Goal: Task Accomplishment & Management: Manage account settings

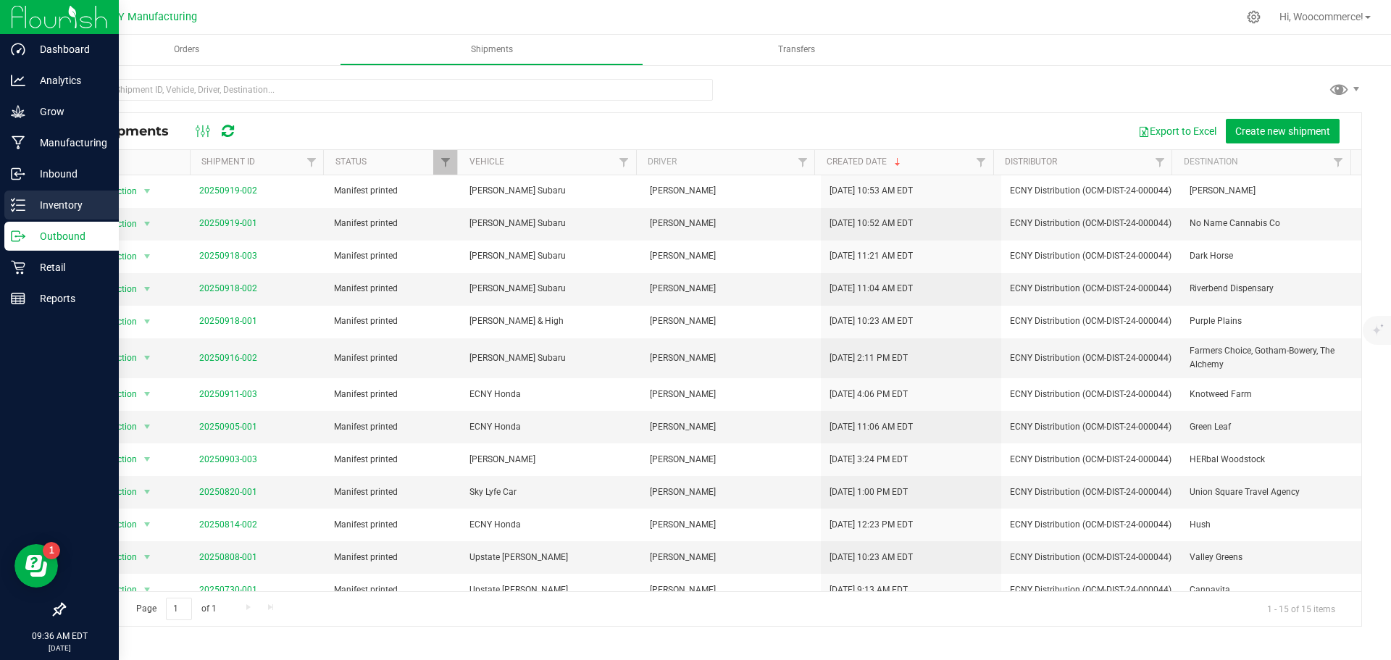
click at [53, 195] on div "Inventory" at bounding box center [61, 205] width 114 height 29
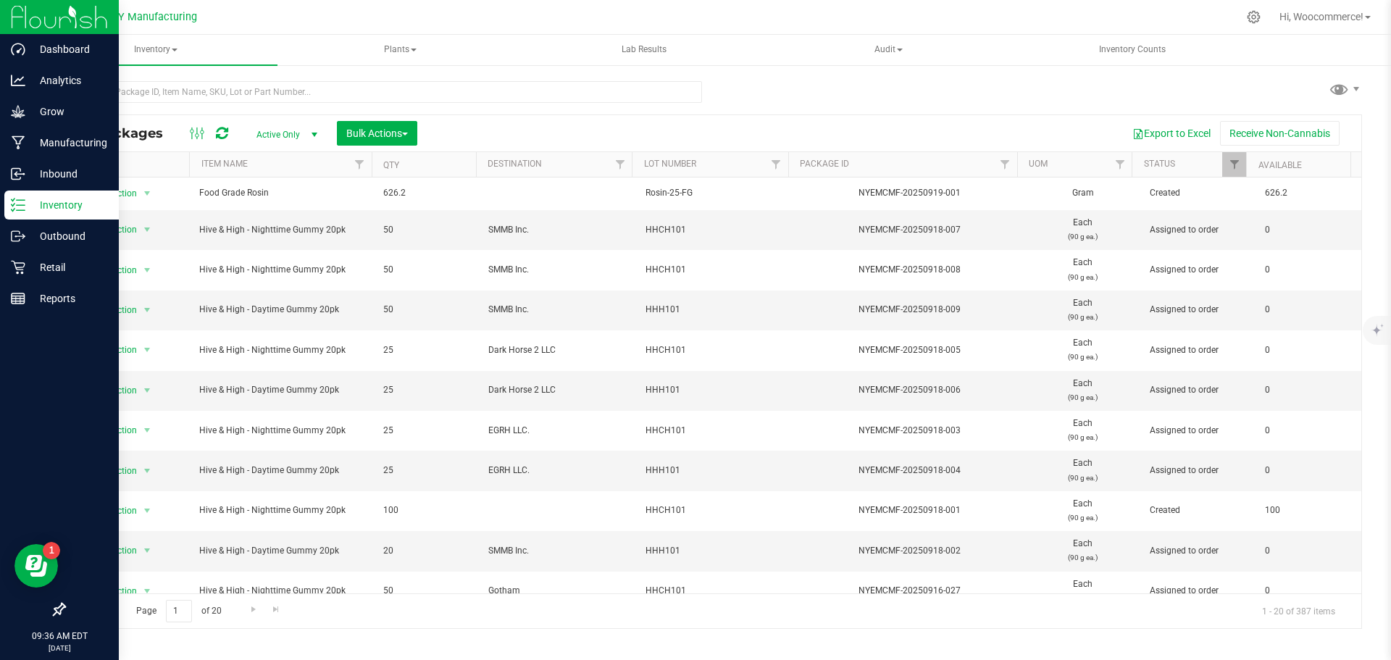
click at [367, 237] on td "Hive & High - Nighttime Gummy 20pk" at bounding box center [283, 230] width 184 height 40
click at [578, 102] on input "text" at bounding box center [383, 92] width 638 height 22
type input "hhh101"
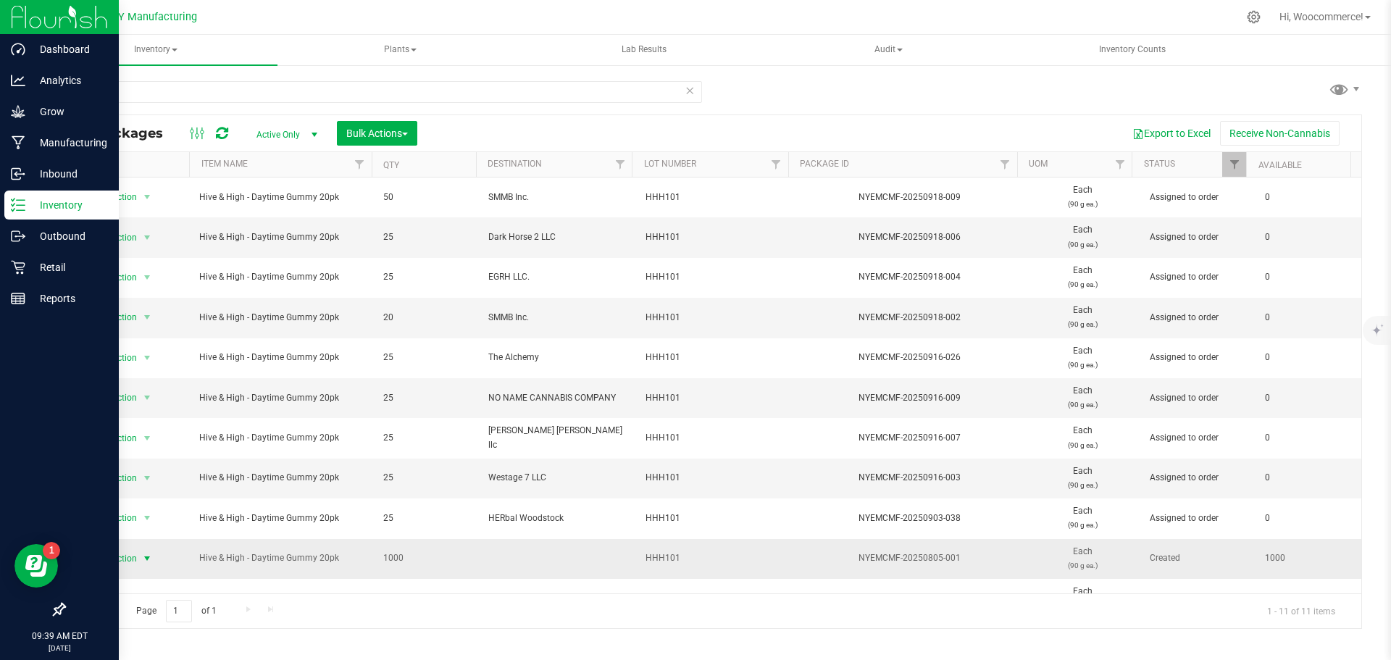
click at [137, 561] on span "Action" at bounding box center [118, 559] width 39 height 20
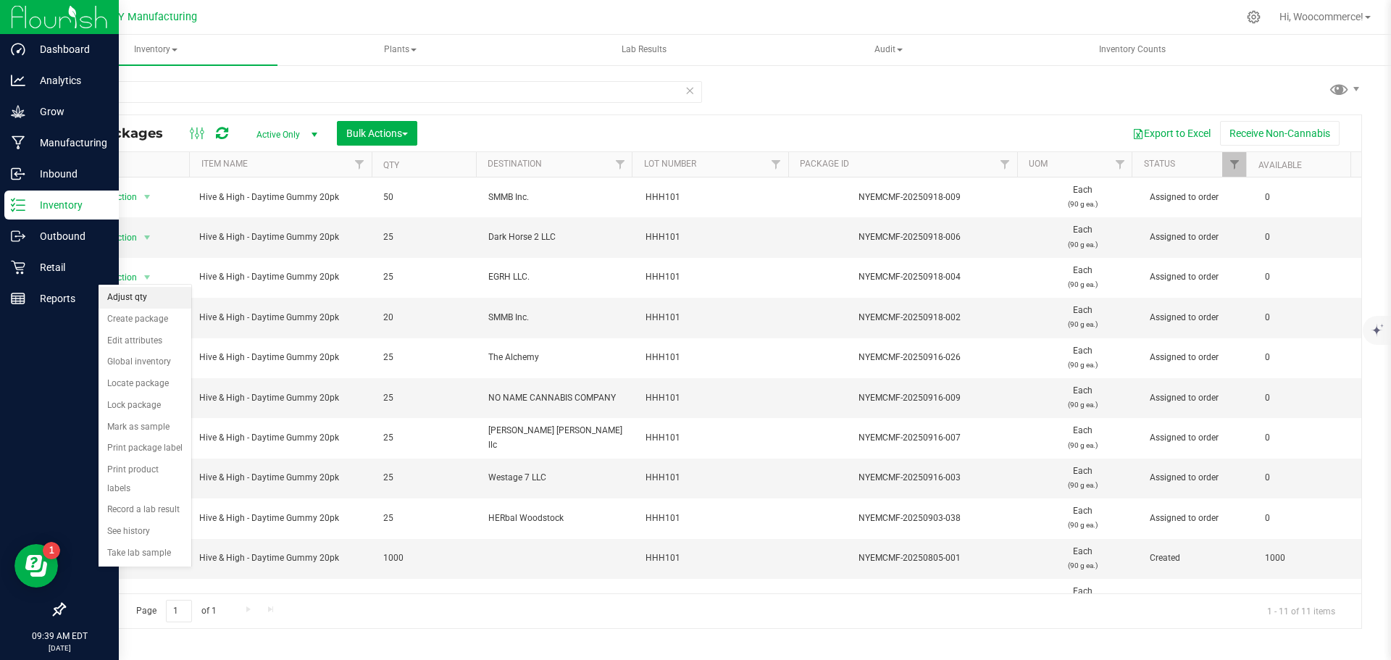
click at [138, 299] on li "Adjust qty" at bounding box center [145, 298] width 93 height 22
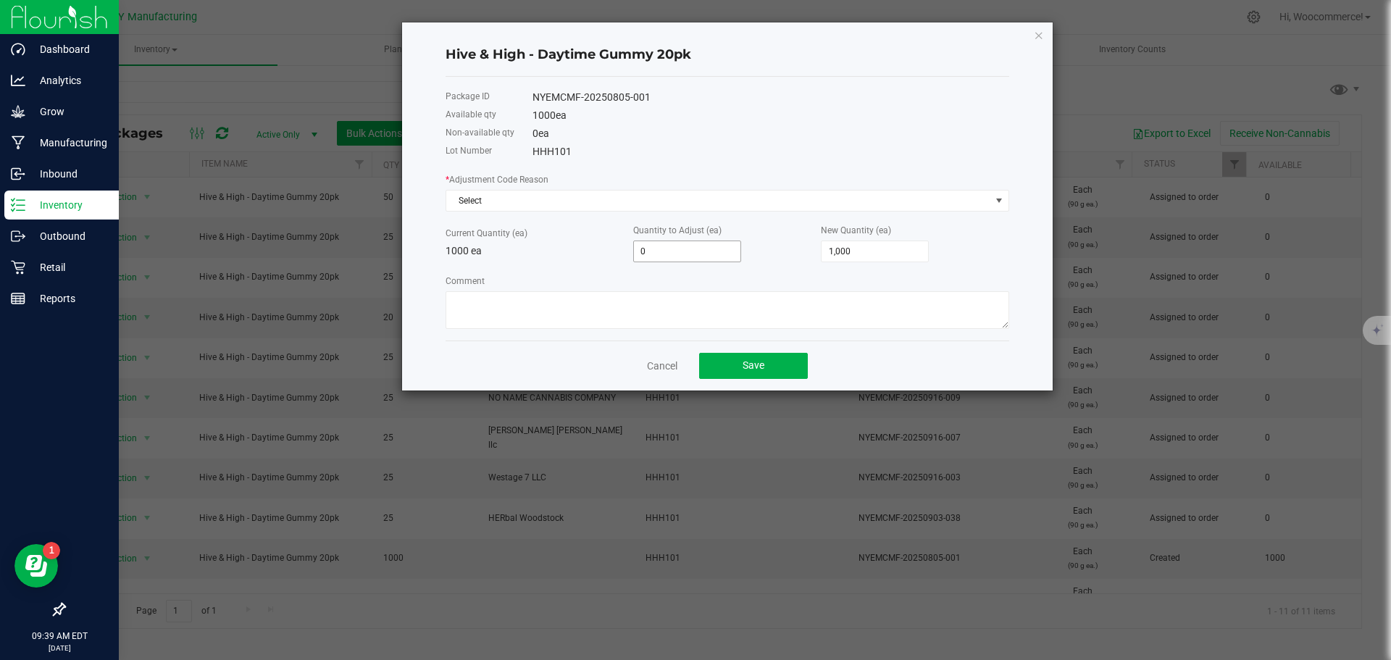
click at [672, 242] on input "0" at bounding box center [687, 251] width 107 height 20
type input "-8"
type input "992"
type input "-89"
type input "911"
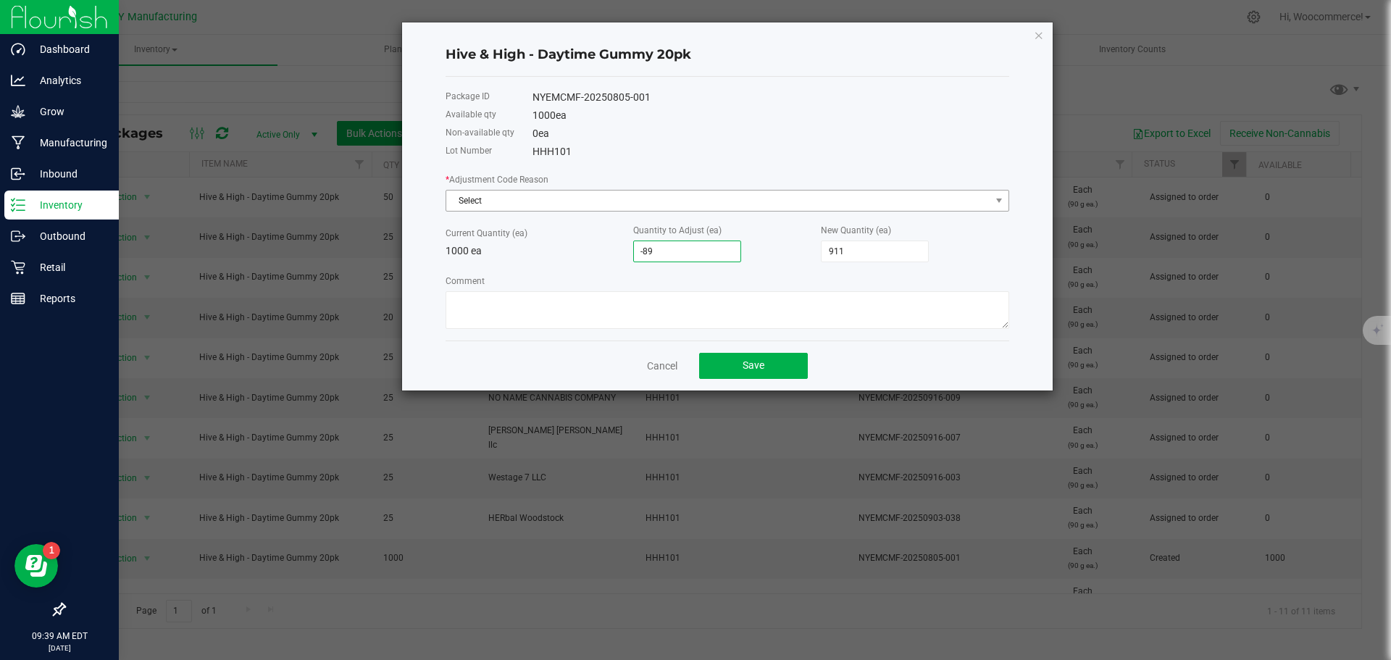
type input "-89"
click at [611, 201] on span "Select" at bounding box center [718, 201] width 544 height 20
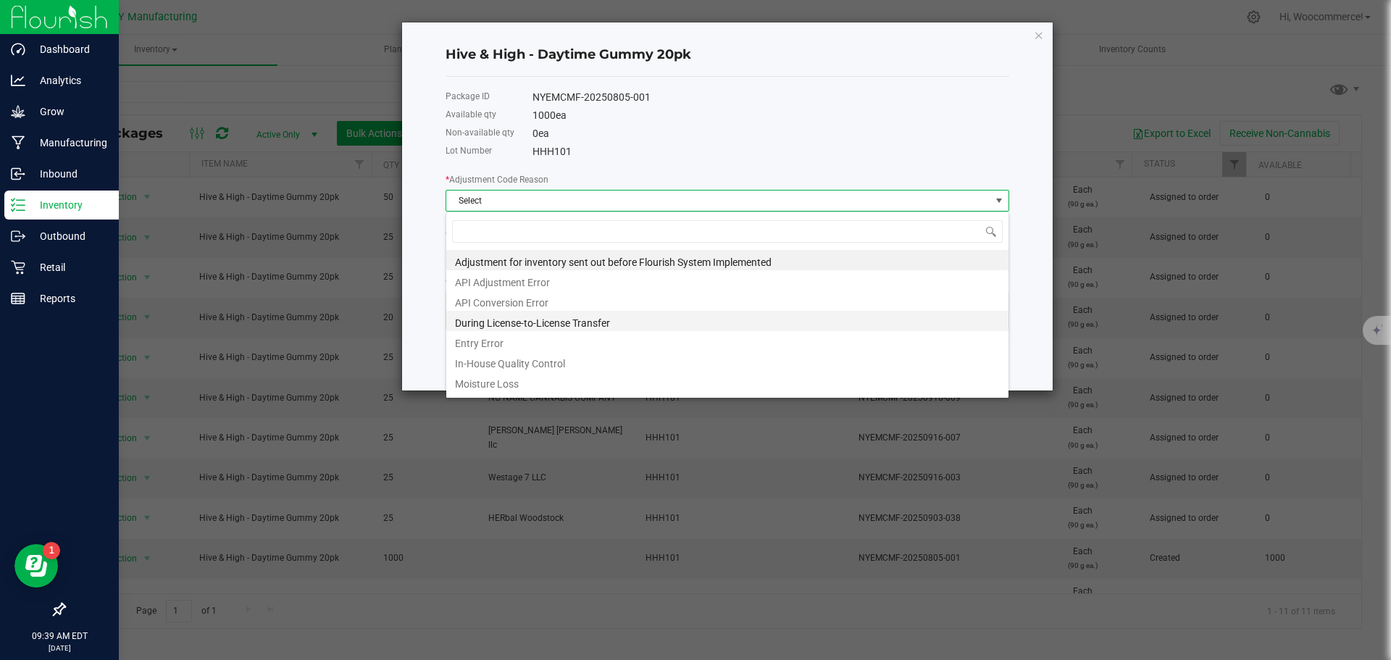
scroll to position [200, 0]
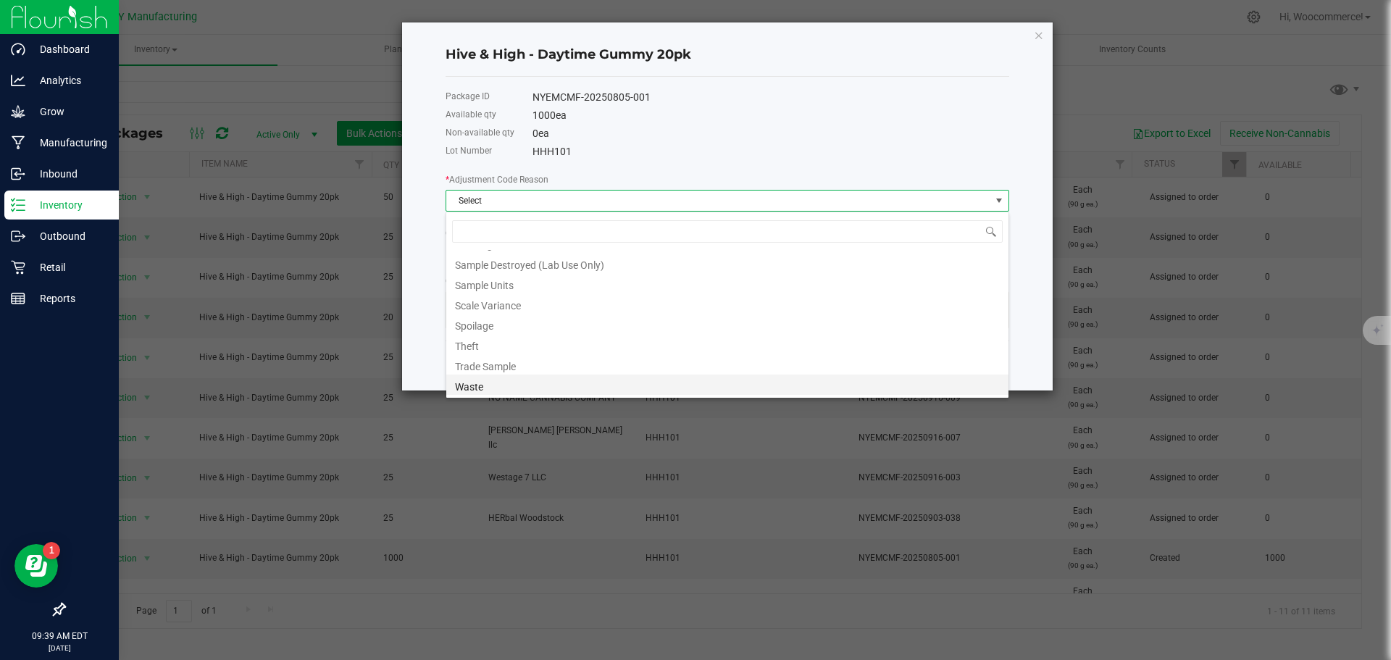
click at [467, 383] on li "Waste" at bounding box center [727, 385] width 562 height 20
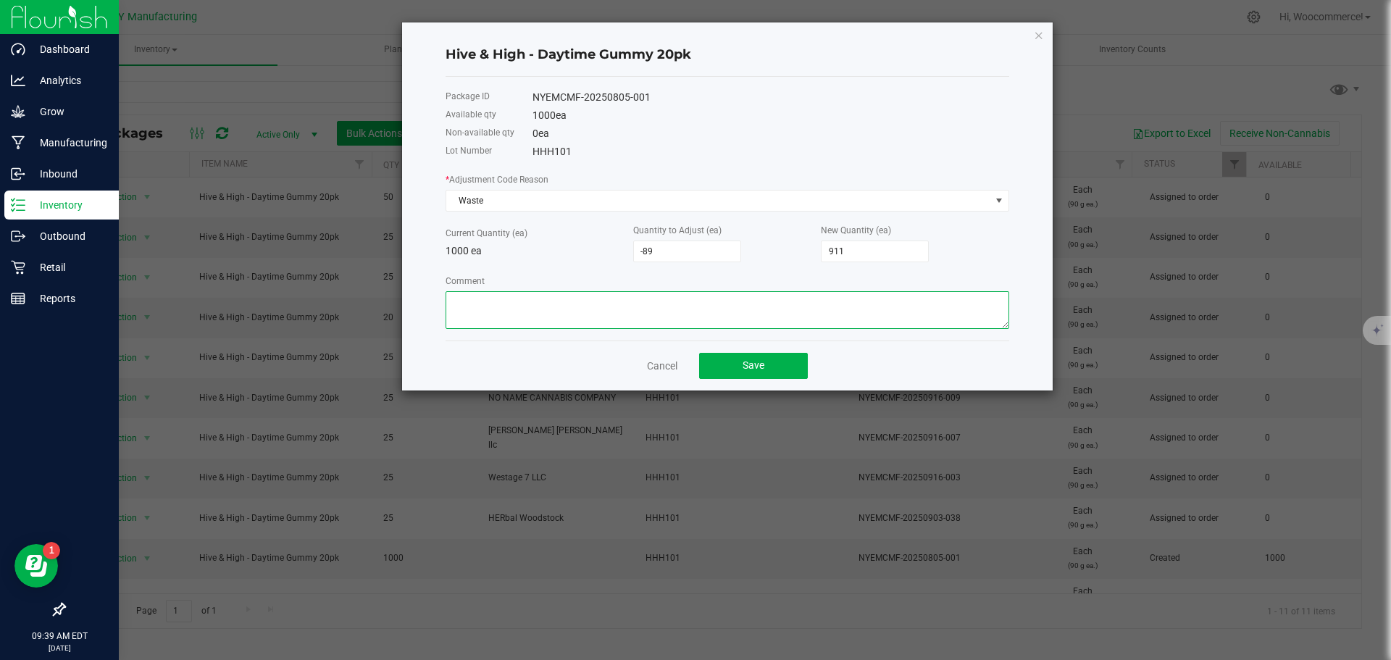
click at [451, 309] on textarea "Comment" at bounding box center [728, 310] width 564 height 38
drag, startPoint x: 450, startPoint y: 301, endPoint x: 742, endPoint y: 321, distance: 292.7
click at [742, 321] on textarea "Comment" at bounding box center [728, 310] width 564 height 38
type textarea "Units wasted - Bags were crushed and ruined gummies"
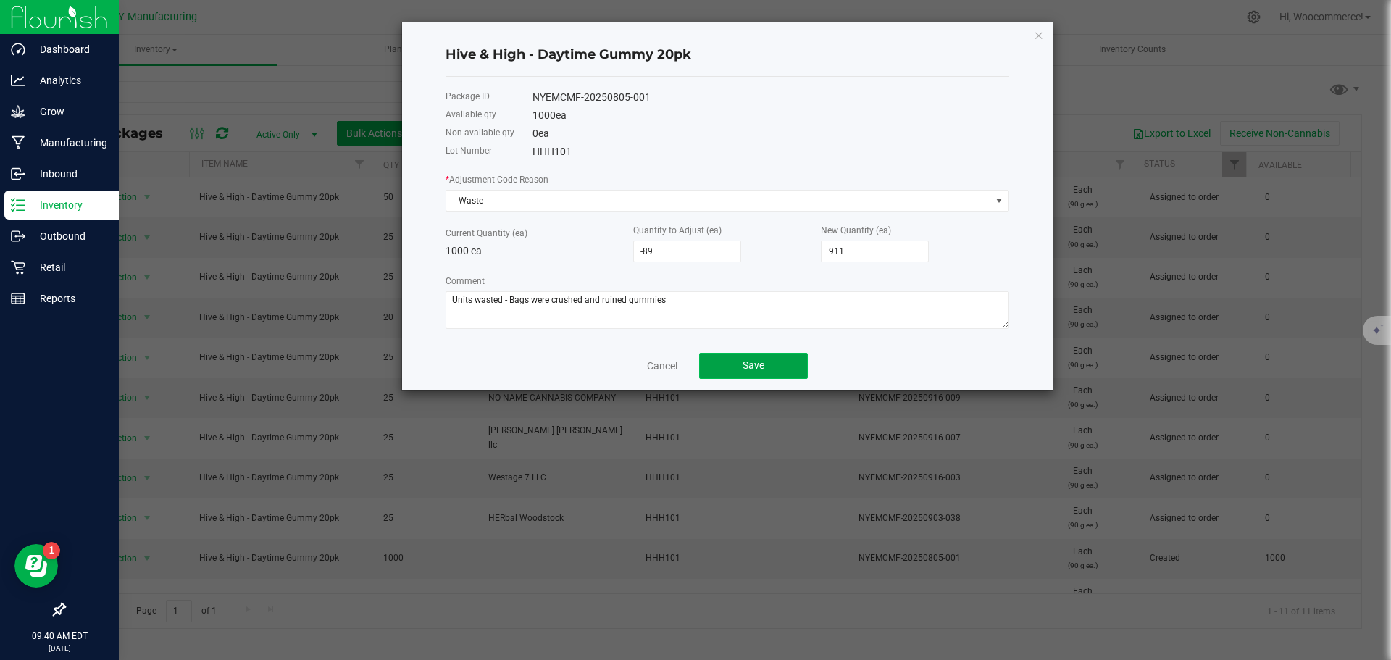
click at [744, 361] on span "Save" at bounding box center [754, 365] width 22 height 12
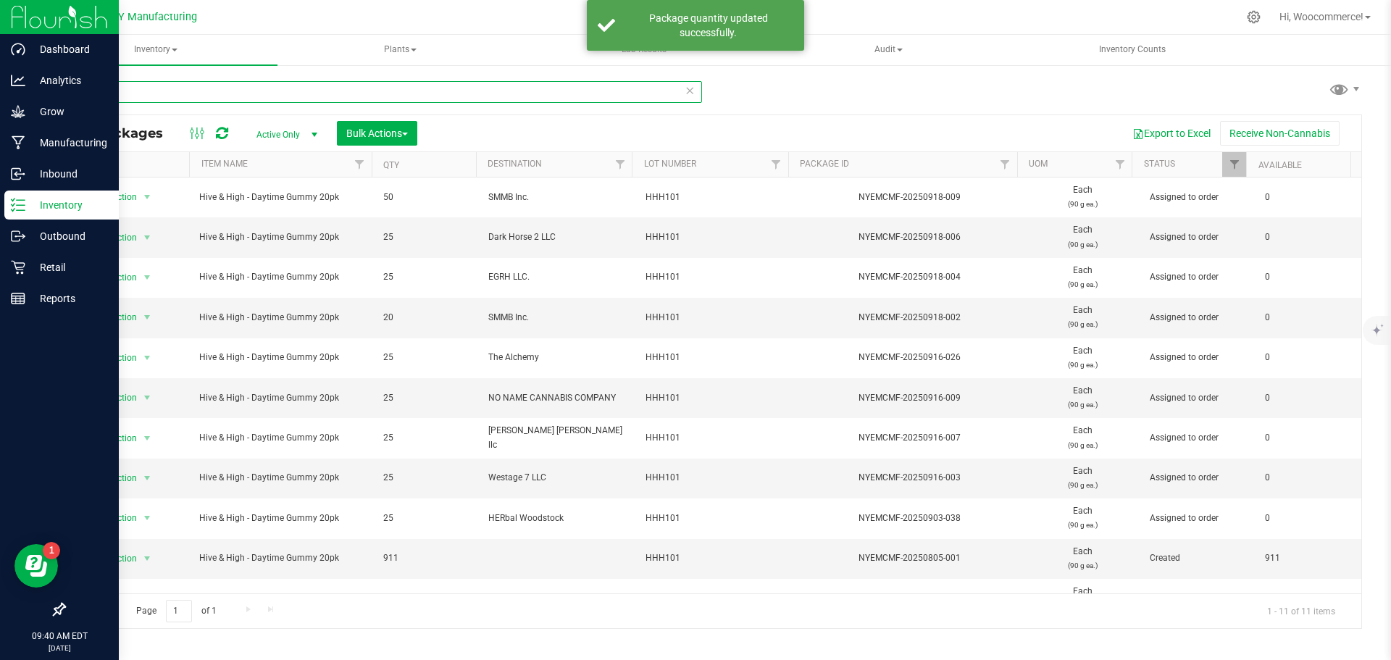
click at [196, 90] on input "hhh101" at bounding box center [383, 92] width 638 height 22
type input "hhch101"
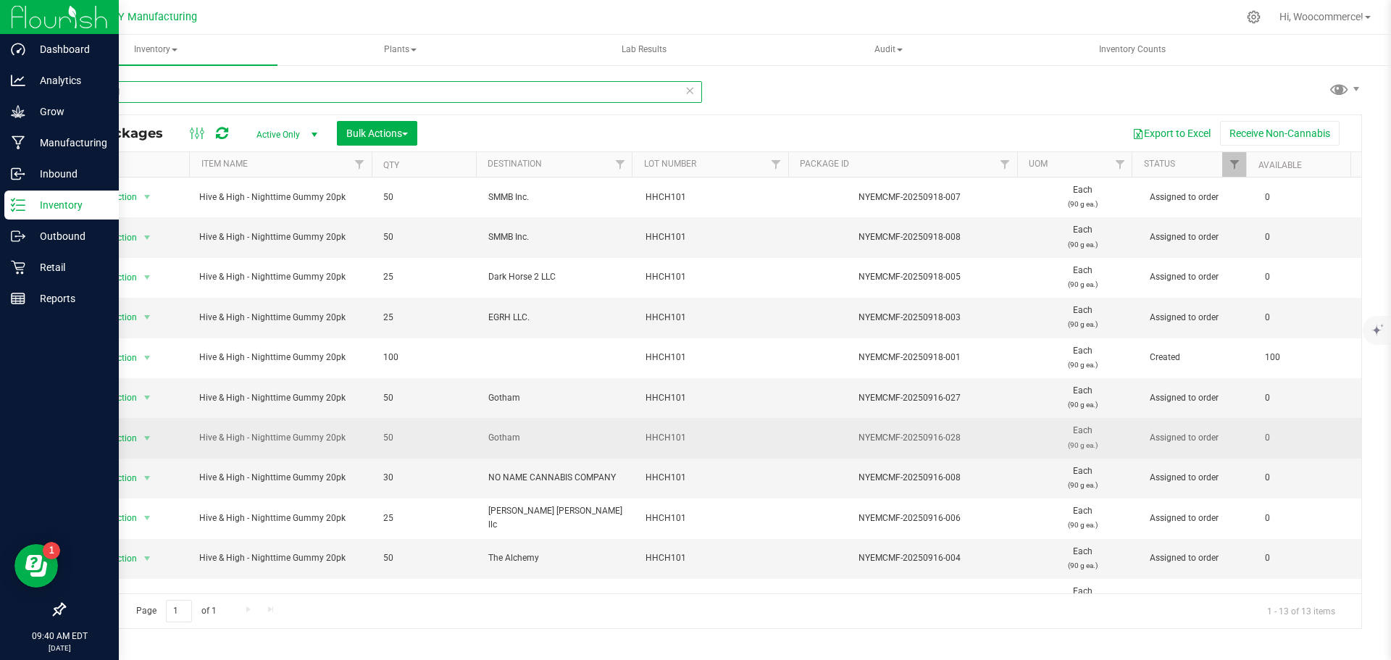
scroll to position [105, 0]
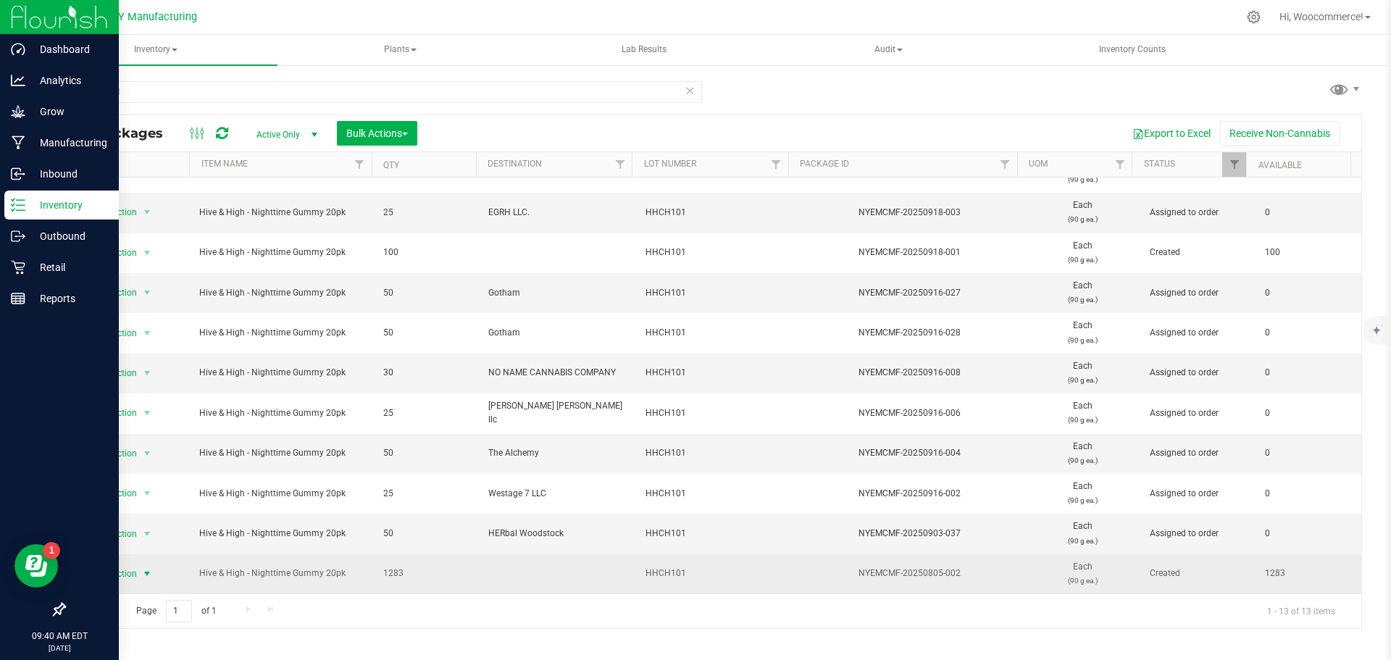
click at [136, 575] on span "Action" at bounding box center [118, 574] width 39 height 20
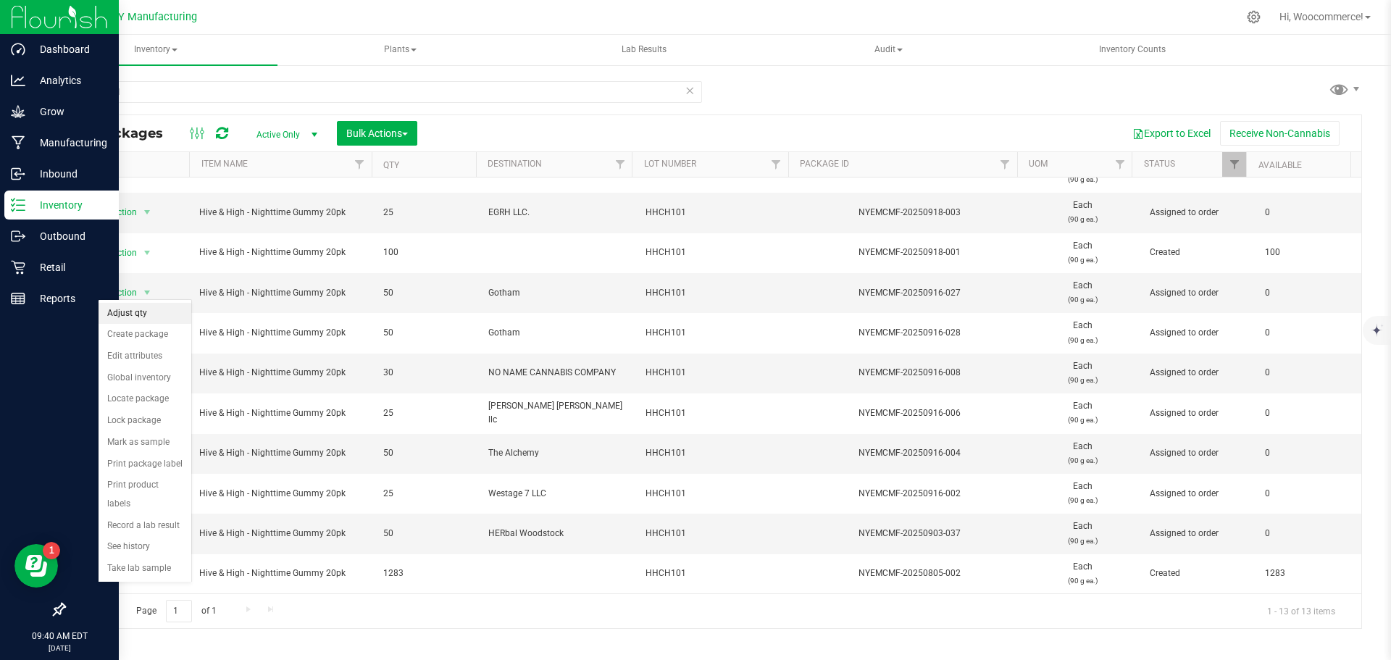
click at [157, 317] on li "Adjust qty" at bounding box center [145, 314] width 93 height 22
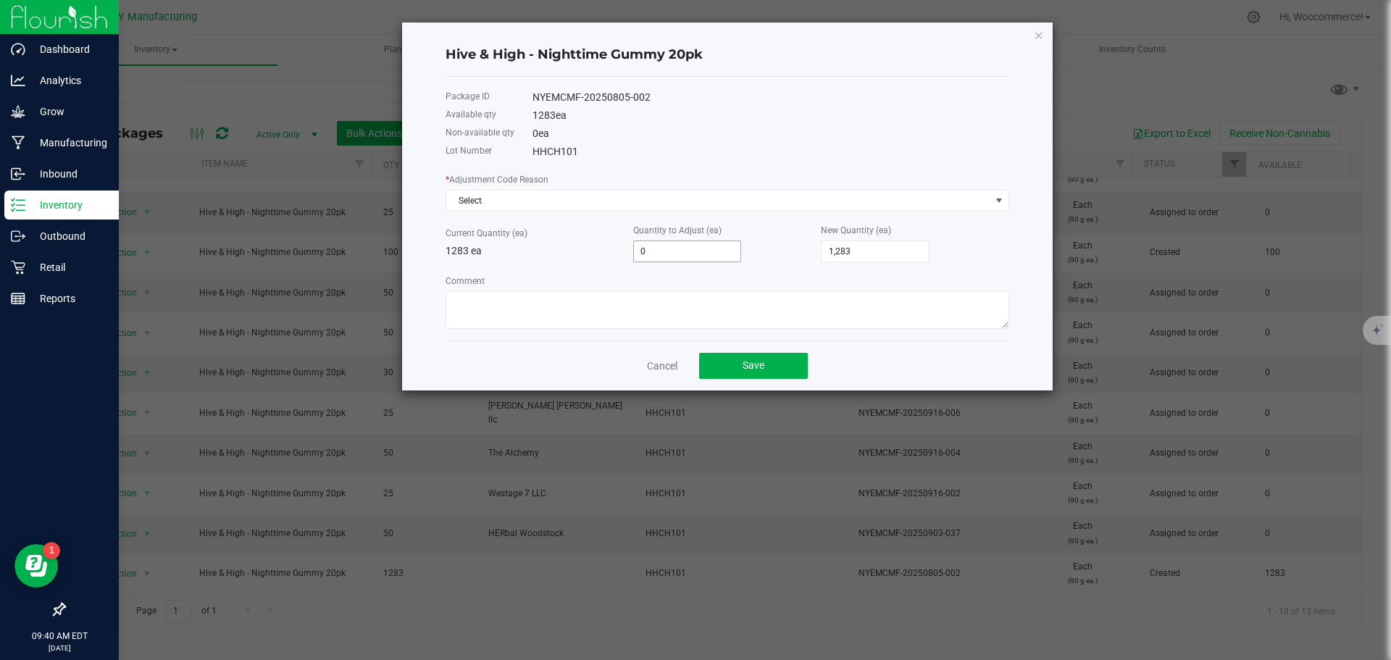
click at [696, 259] on input "0" at bounding box center [687, 251] width 107 height 20
type input "-2"
type input "1,281"
type input "-27"
type input "1,256"
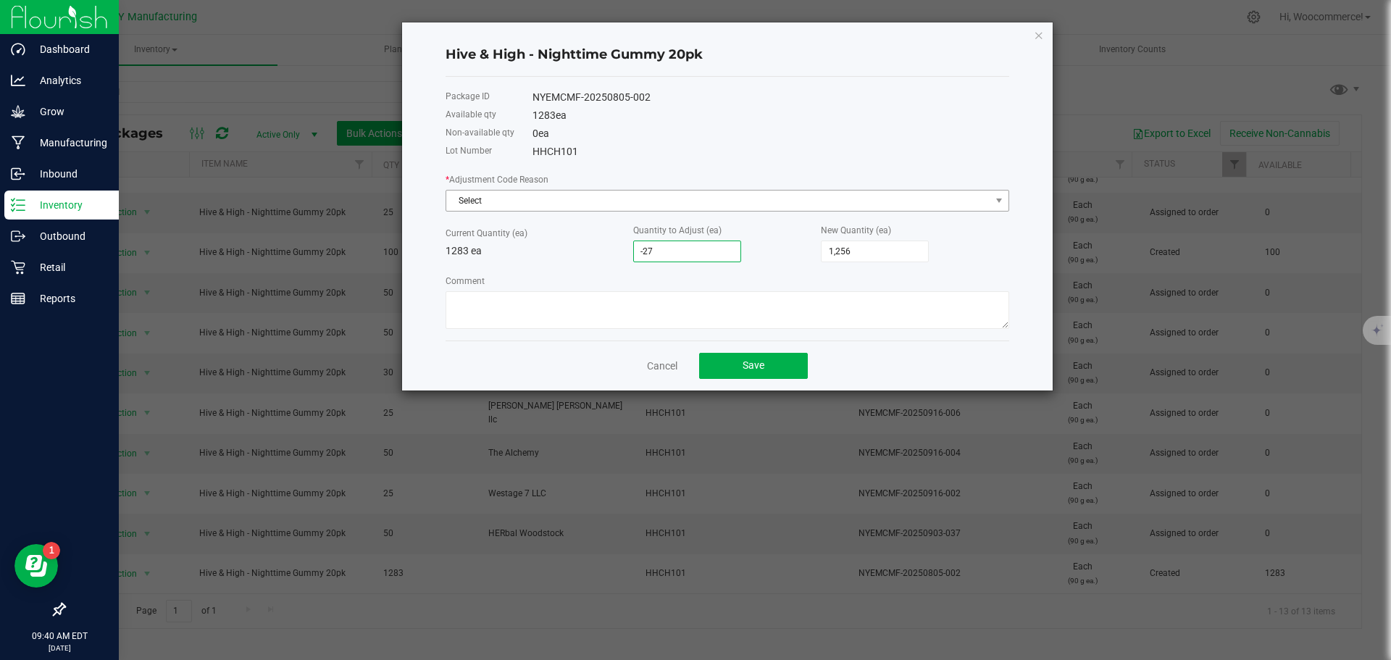
type input "-27"
click at [646, 201] on span "Select" at bounding box center [718, 201] width 544 height 20
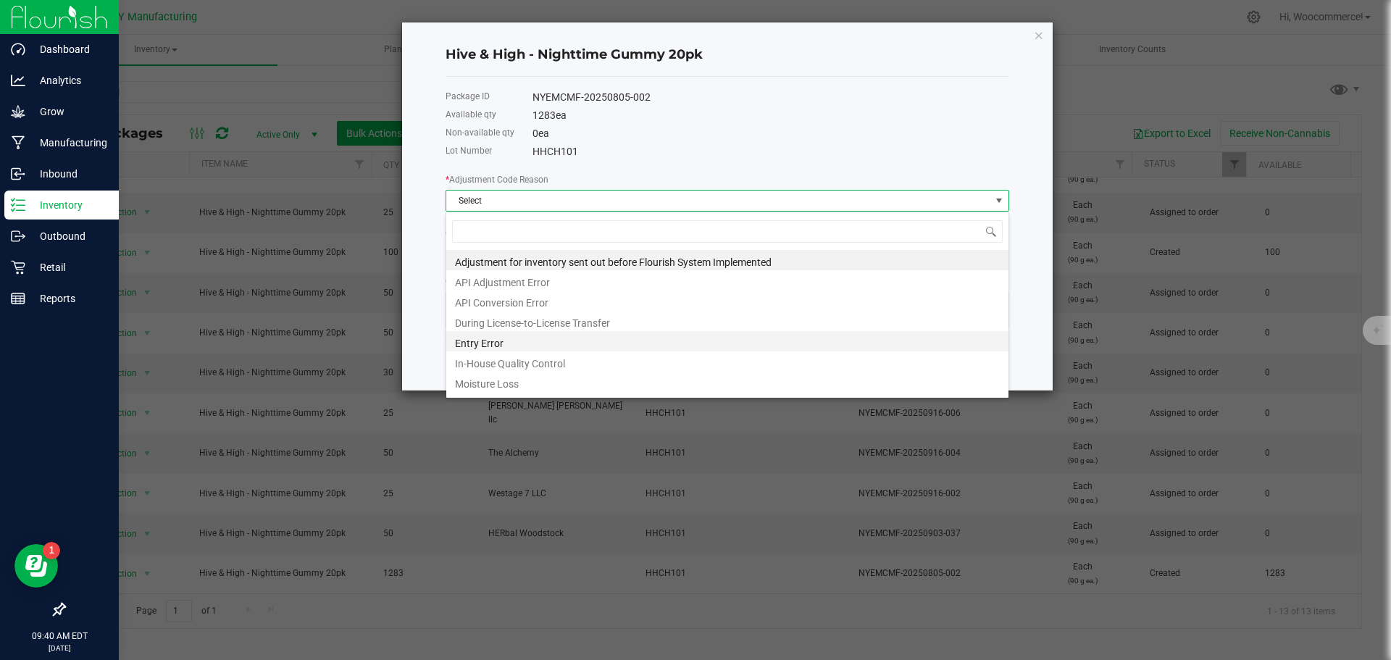
scroll to position [200, 0]
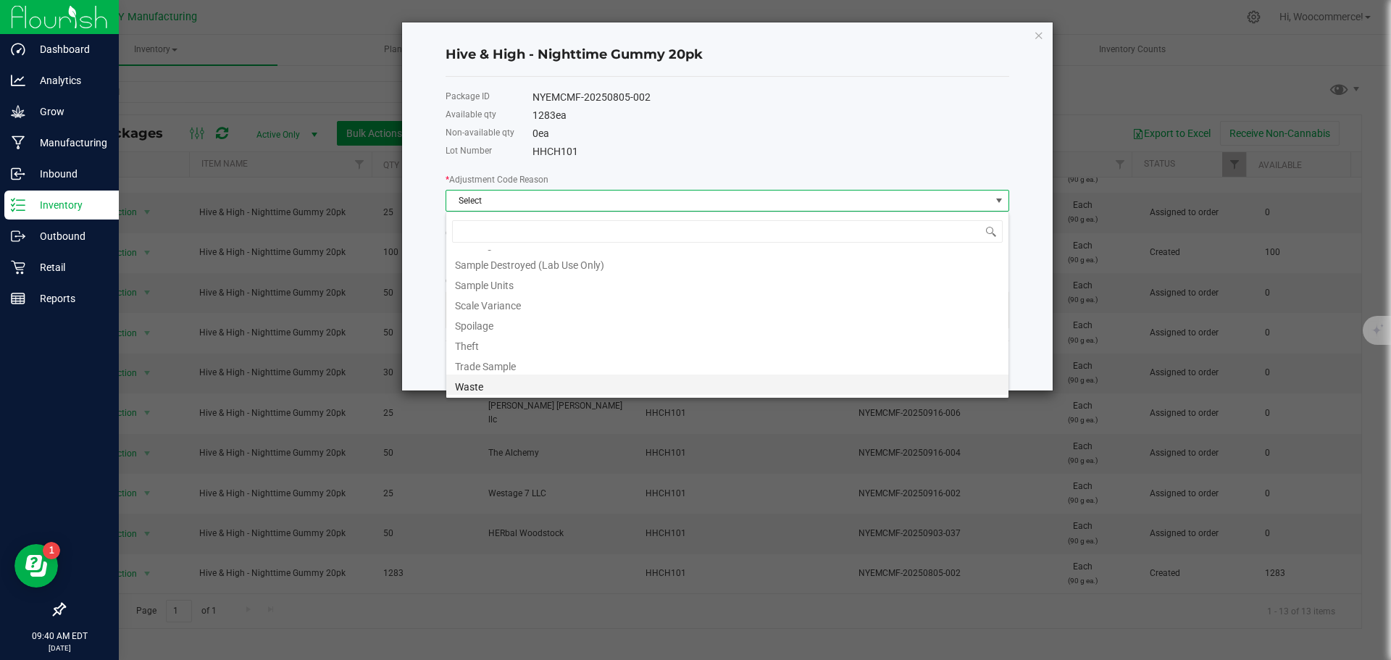
click at [470, 389] on li "Waste" at bounding box center [727, 385] width 562 height 20
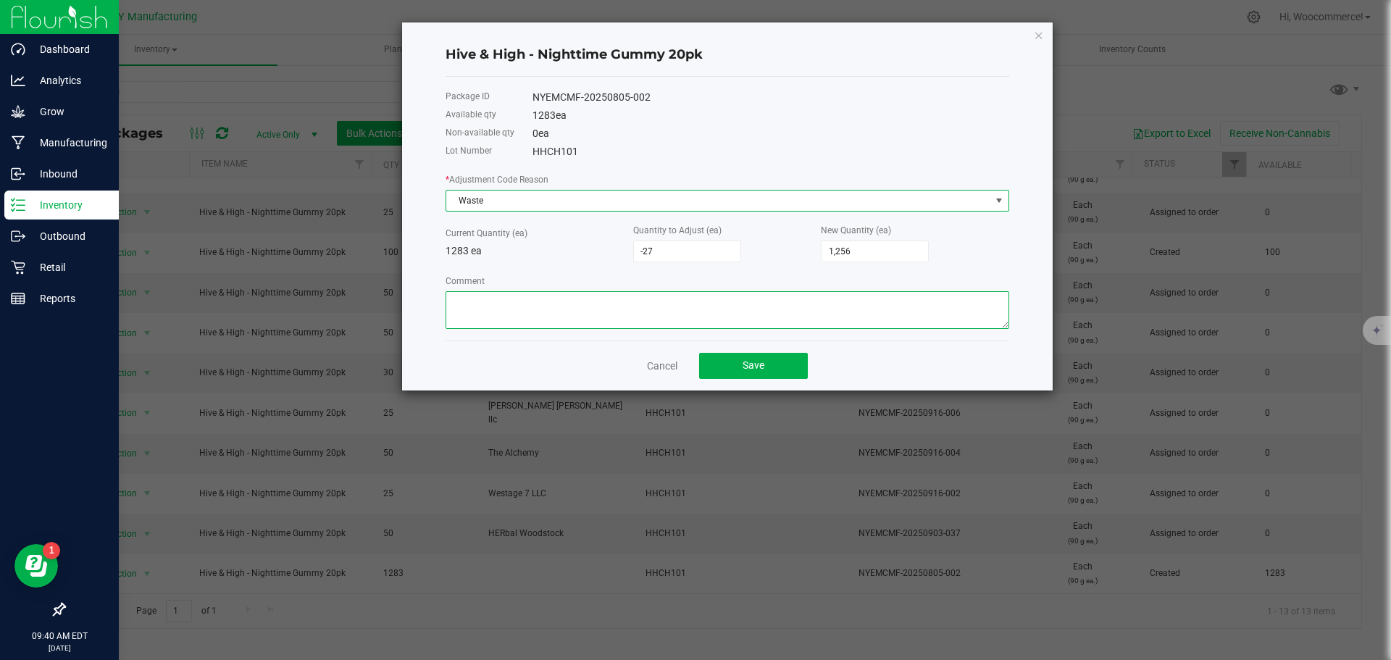
click at [495, 301] on textarea "Comment" at bounding box center [728, 310] width 564 height 38
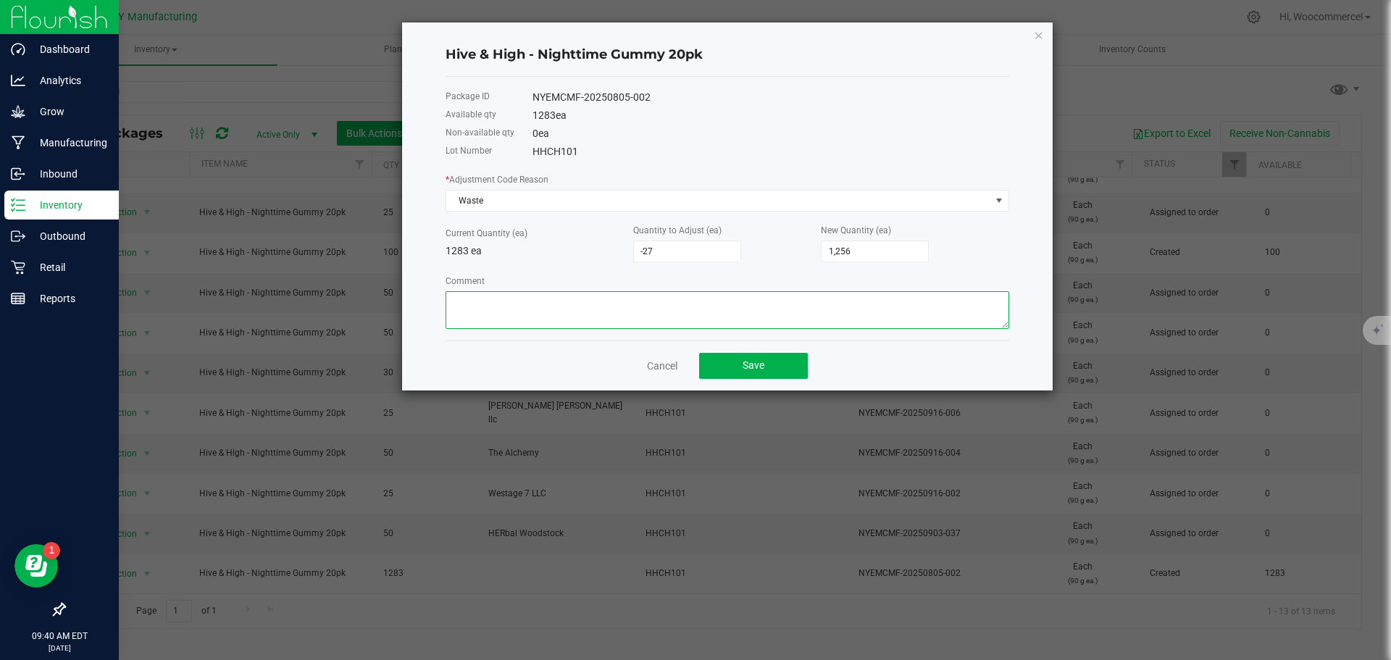
paste textarea "Units wasted - Bags were crushed and ruined gummies"
type textarea "Units wasted - Bags were crushed and ruined gummies"
click at [709, 375] on button "Save" at bounding box center [753, 366] width 109 height 26
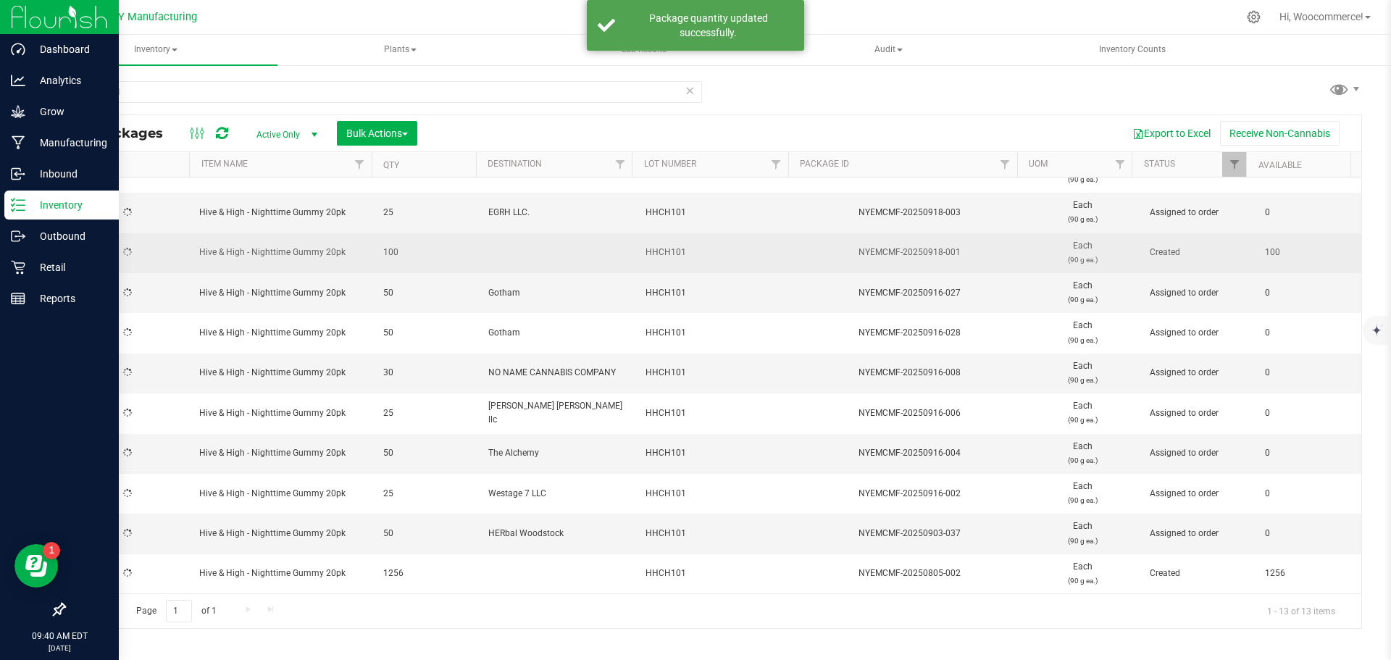
scroll to position [0, 0]
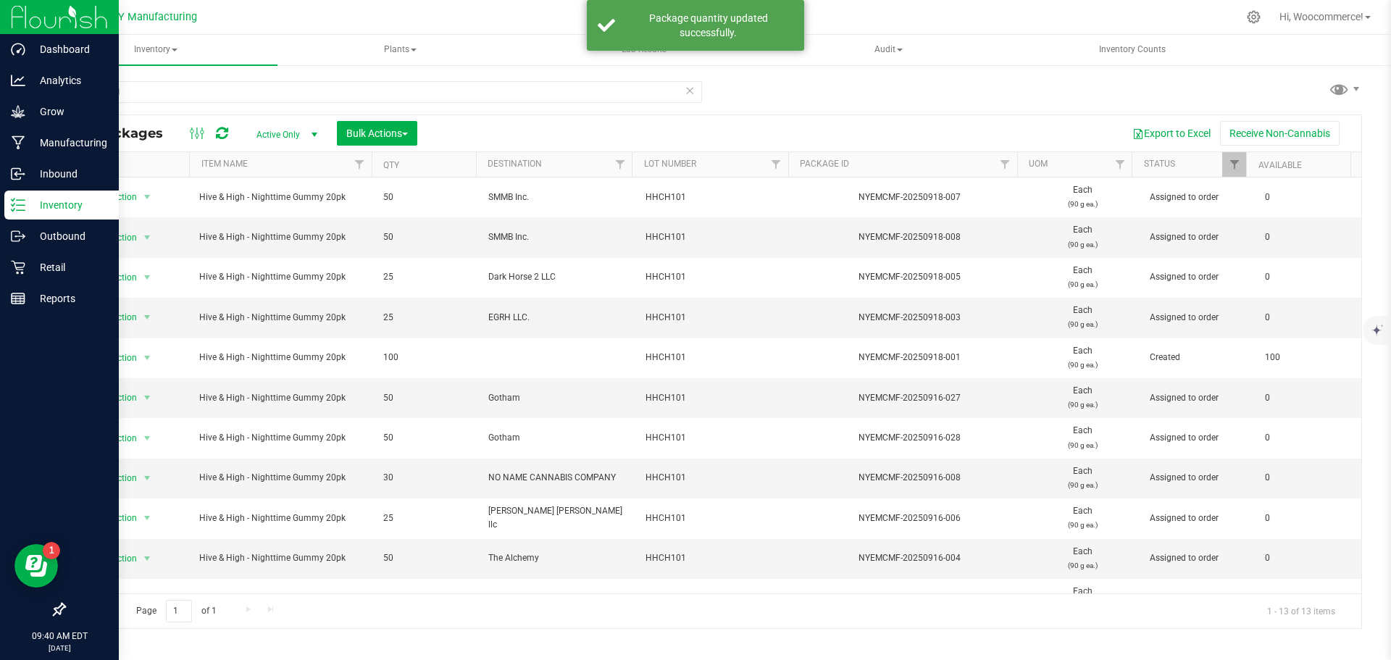
click at [2, 203] on link "Inventory" at bounding box center [59, 206] width 119 height 31
